Goal: Check status: Check status

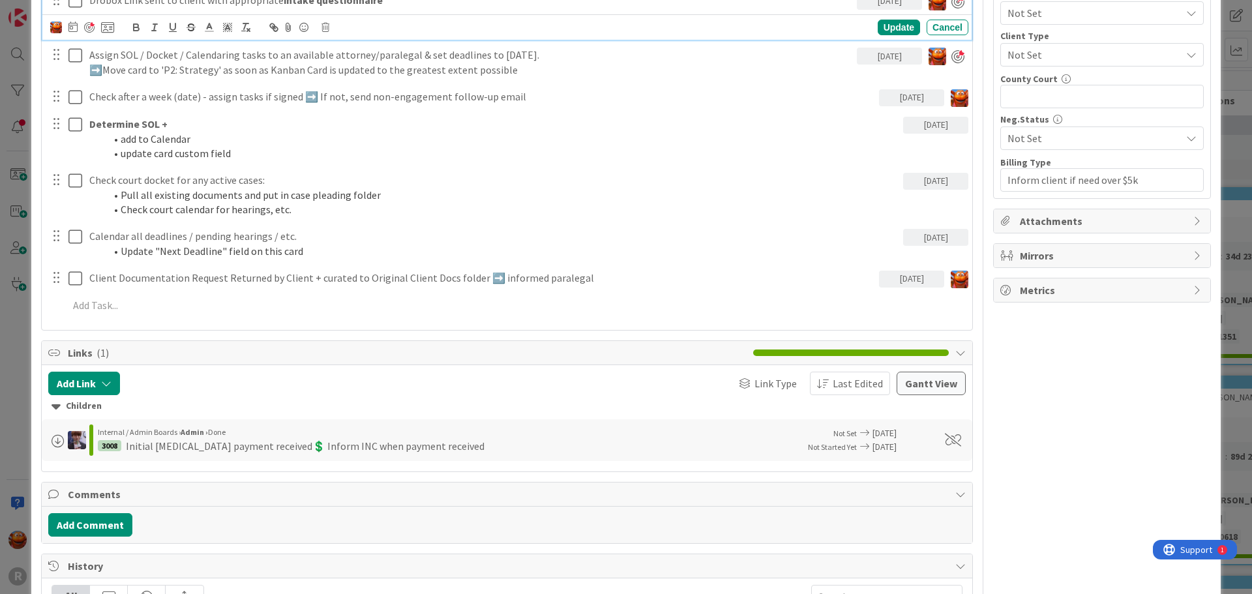
scroll to position [807, 0]
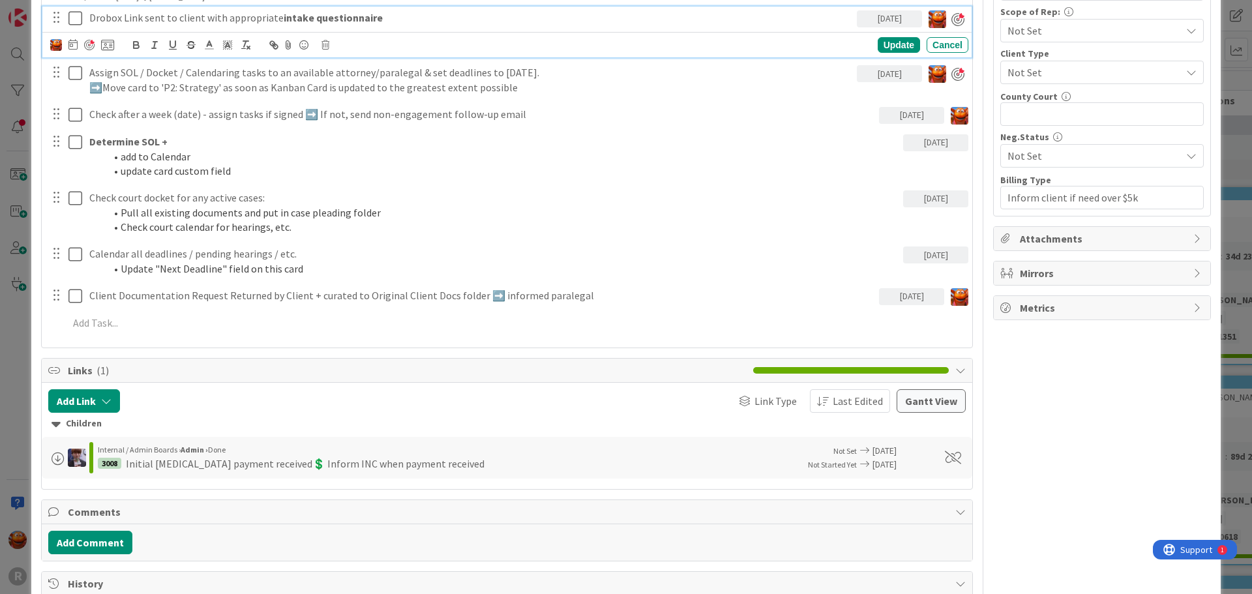
click at [7, 124] on div "ID 3002 Litigation Matter Workflow (FL2) Intake In Progress Title 13 / 128 [PER…" at bounding box center [626, 297] width 1252 height 594
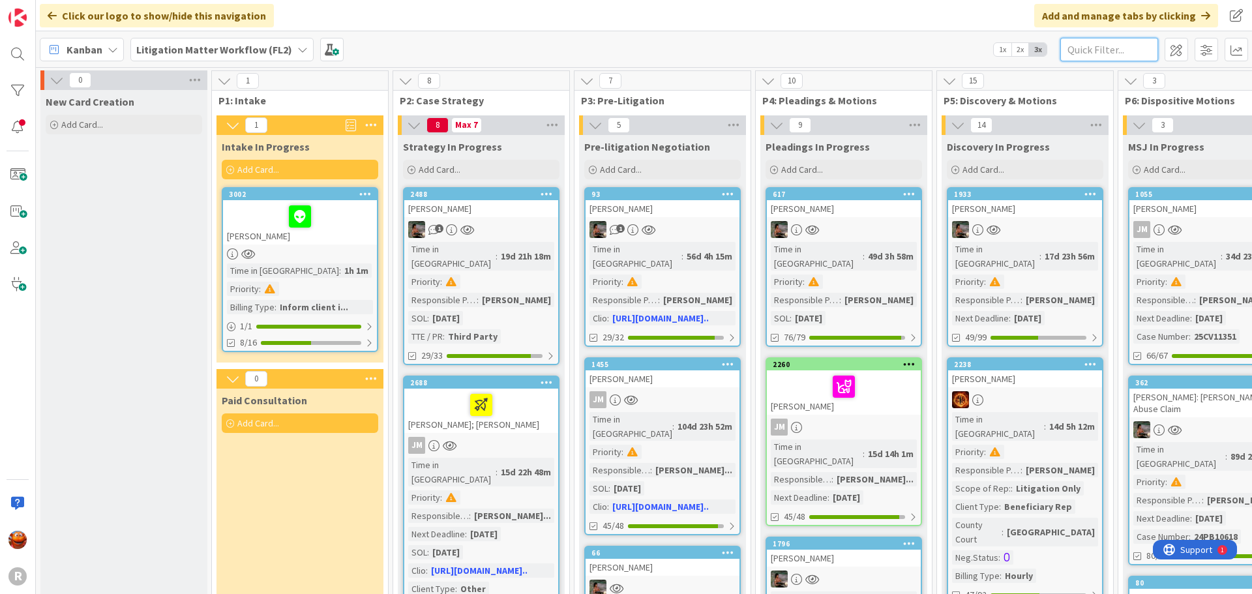
click at [1118, 57] on input "text" at bounding box center [1109, 49] width 98 height 23
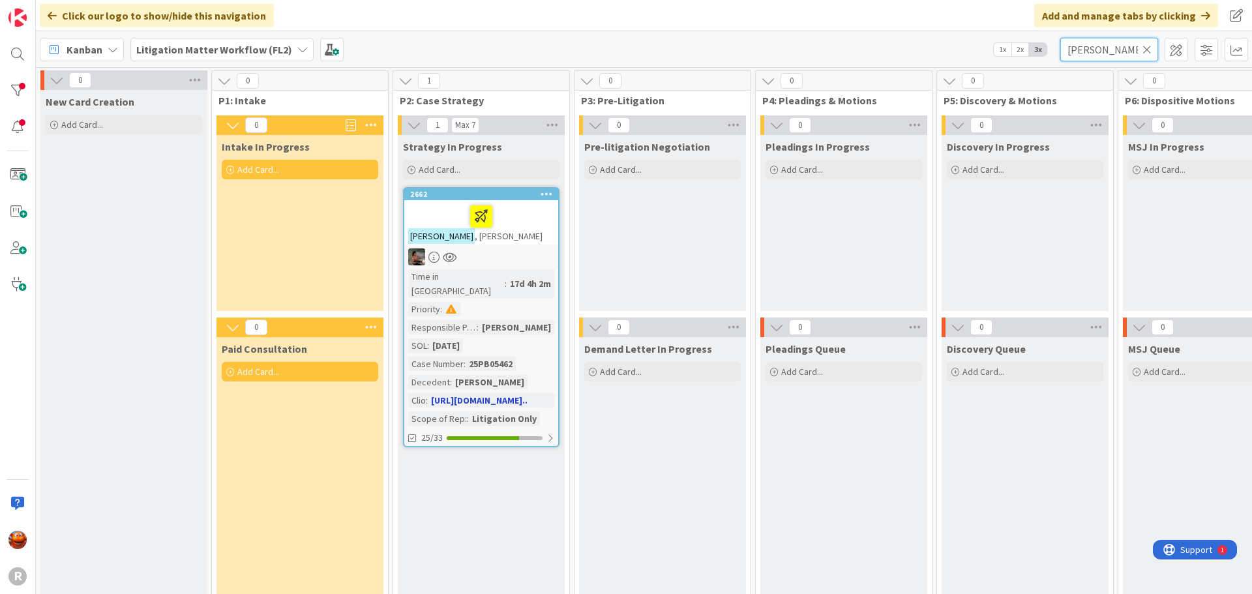
type input "[PERSON_NAME]"
click at [518, 251] on div at bounding box center [481, 256] width 154 height 17
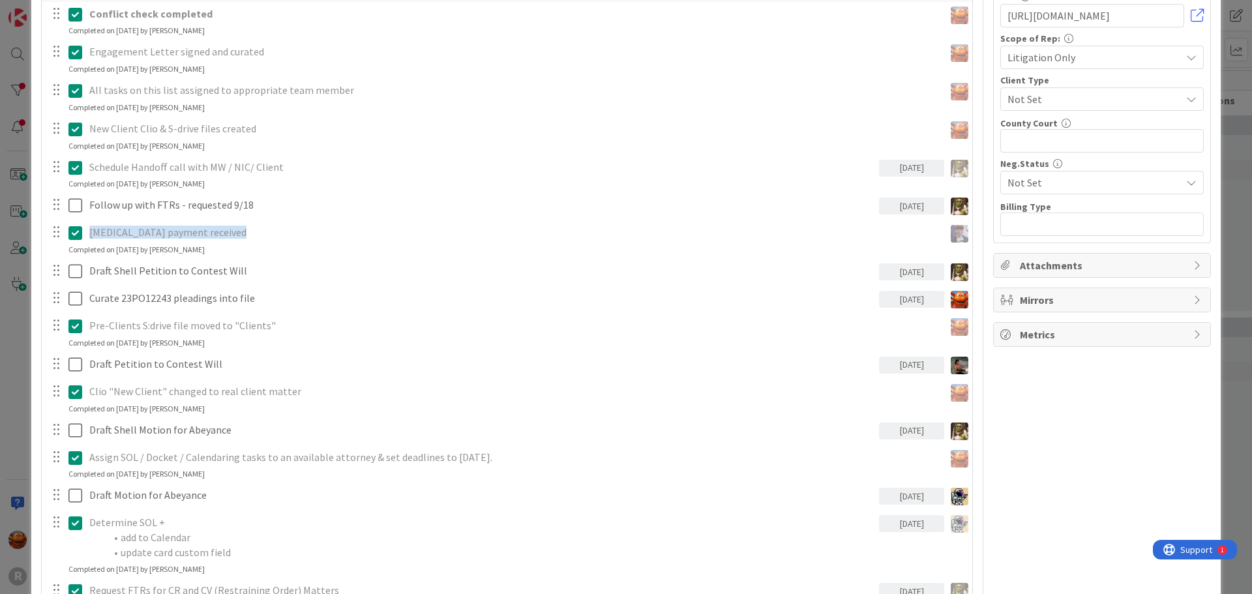
scroll to position [782, 0]
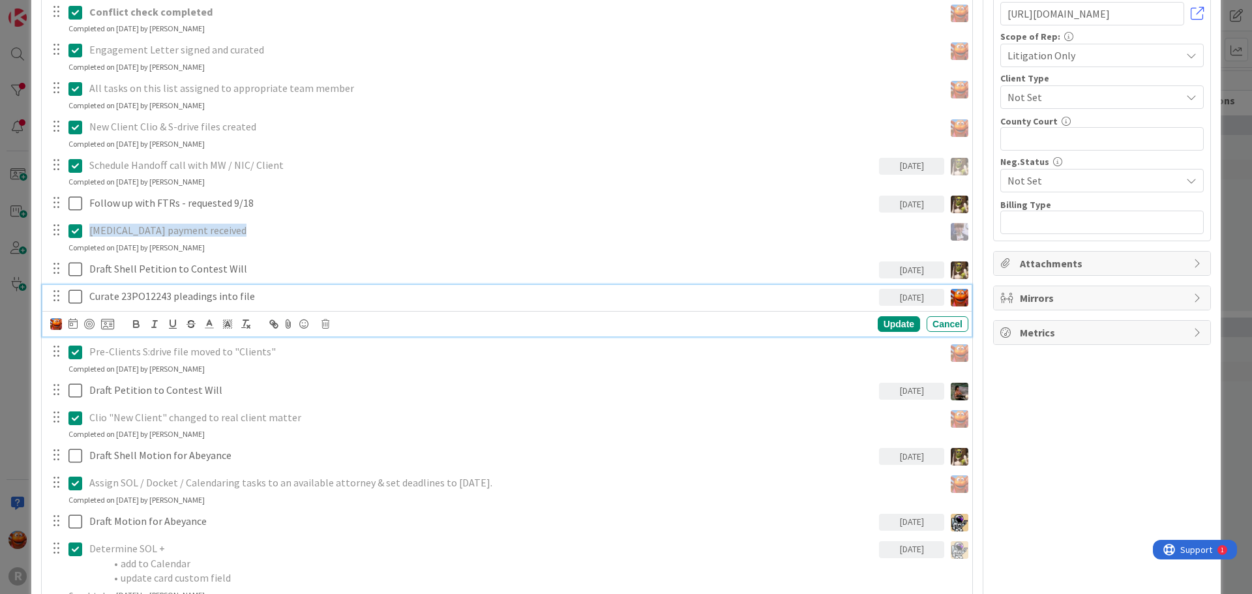
click at [147, 297] on p "Curate 23PO12243 pleadings into file" at bounding box center [481, 296] width 784 height 15
click at [89, 323] on div at bounding box center [89, 324] width 10 height 10
click at [70, 325] on icon at bounding box center [72, 323] width 9 height 10
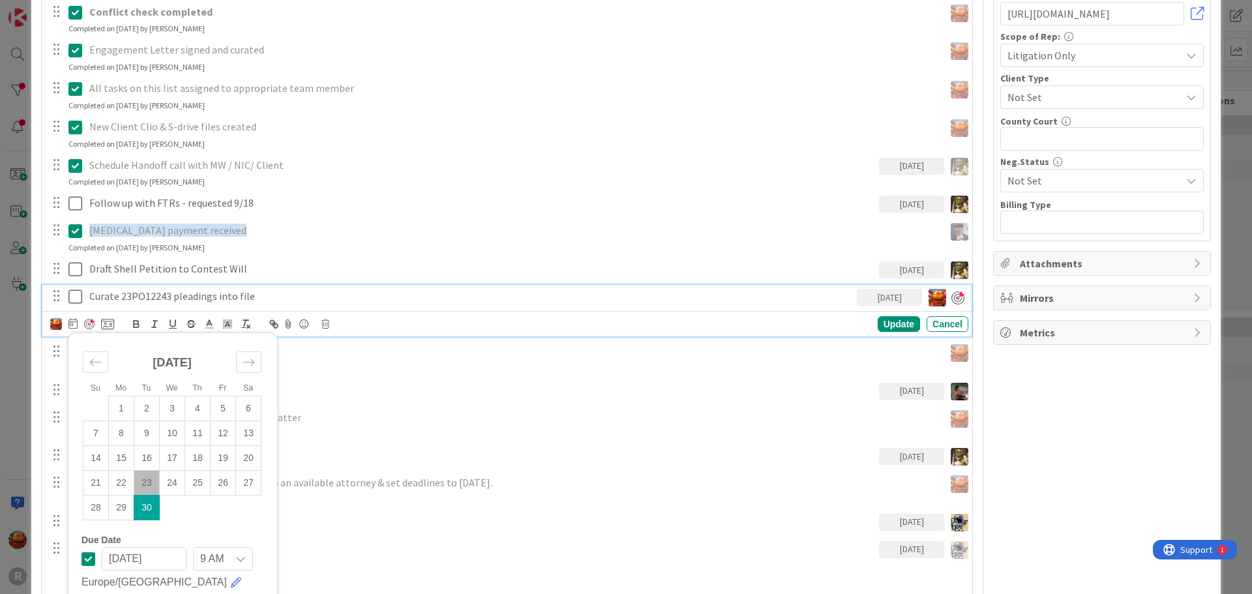
click at [145, 478] on td "23" at bounding box center [146, 482] width 25 height 25
type input "[DATE]"
click at [877, 323] on div "Update" at bounding box center [898, 324] width 42 height 16
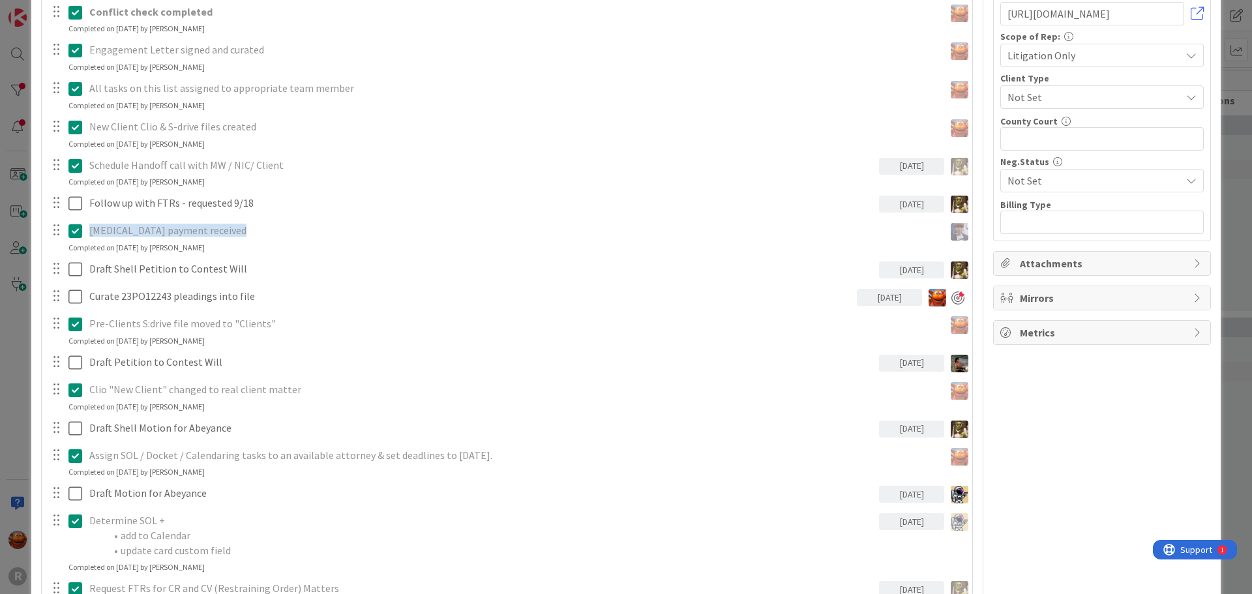
click at [13, 199] on div "ID 2662 Litigation Matter Workflow (FL2) Strategy In Progress Title 14 / 128 [P…" at bounding box center [626, 297] width 1252 height 594
